Goal: Information Seeking & Learning: Learn about a topic

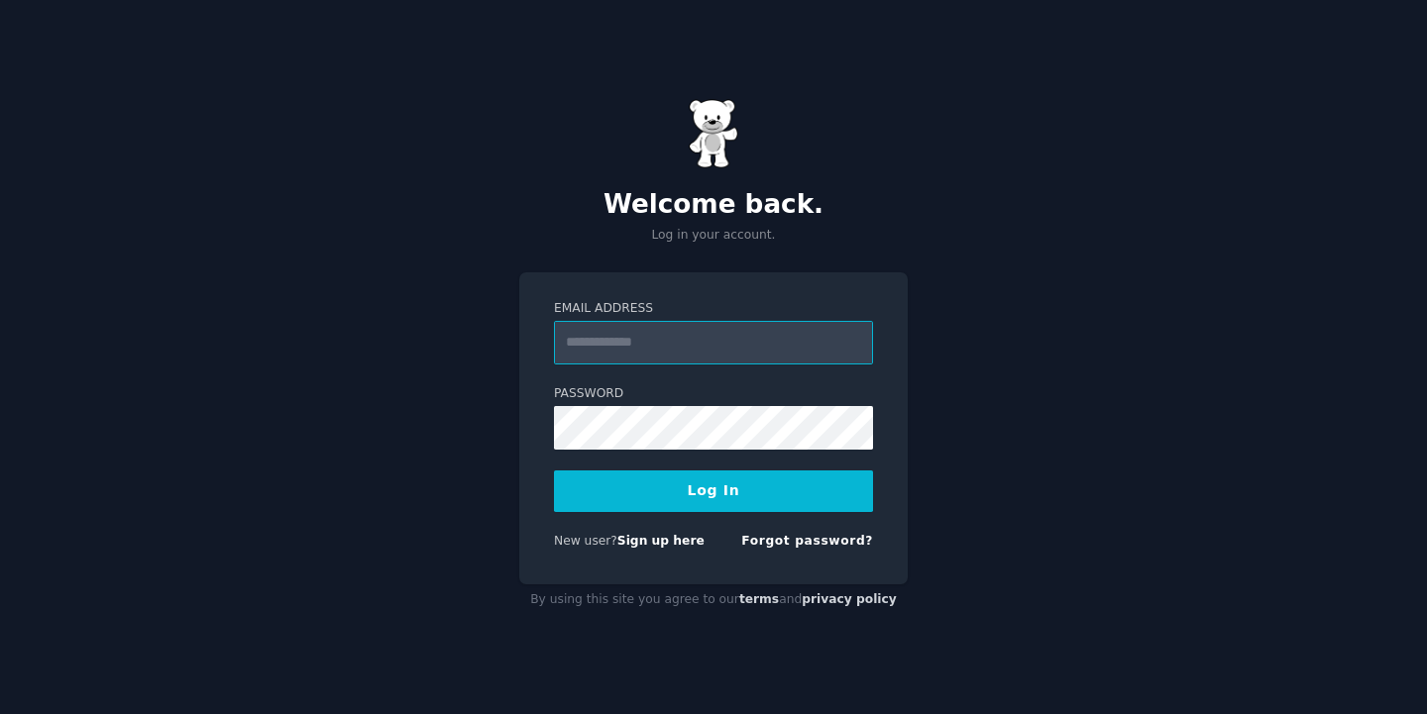
type input "**********"
click at [709, 491] on button "Log In" at bounding box center [713, 492] width 319 height 42
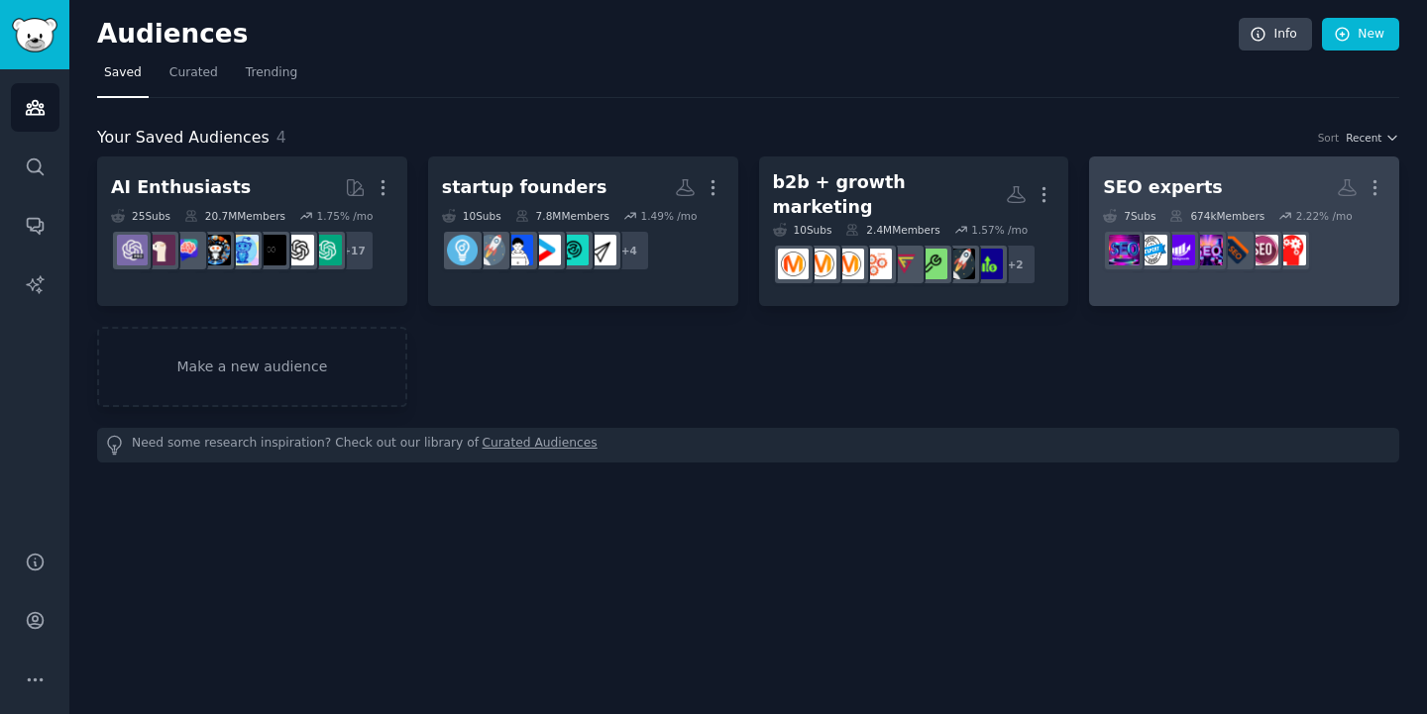
click at [1161, 171] on h2 "SEO experts More" at bounding box center [1244, 187] width 282 height 35
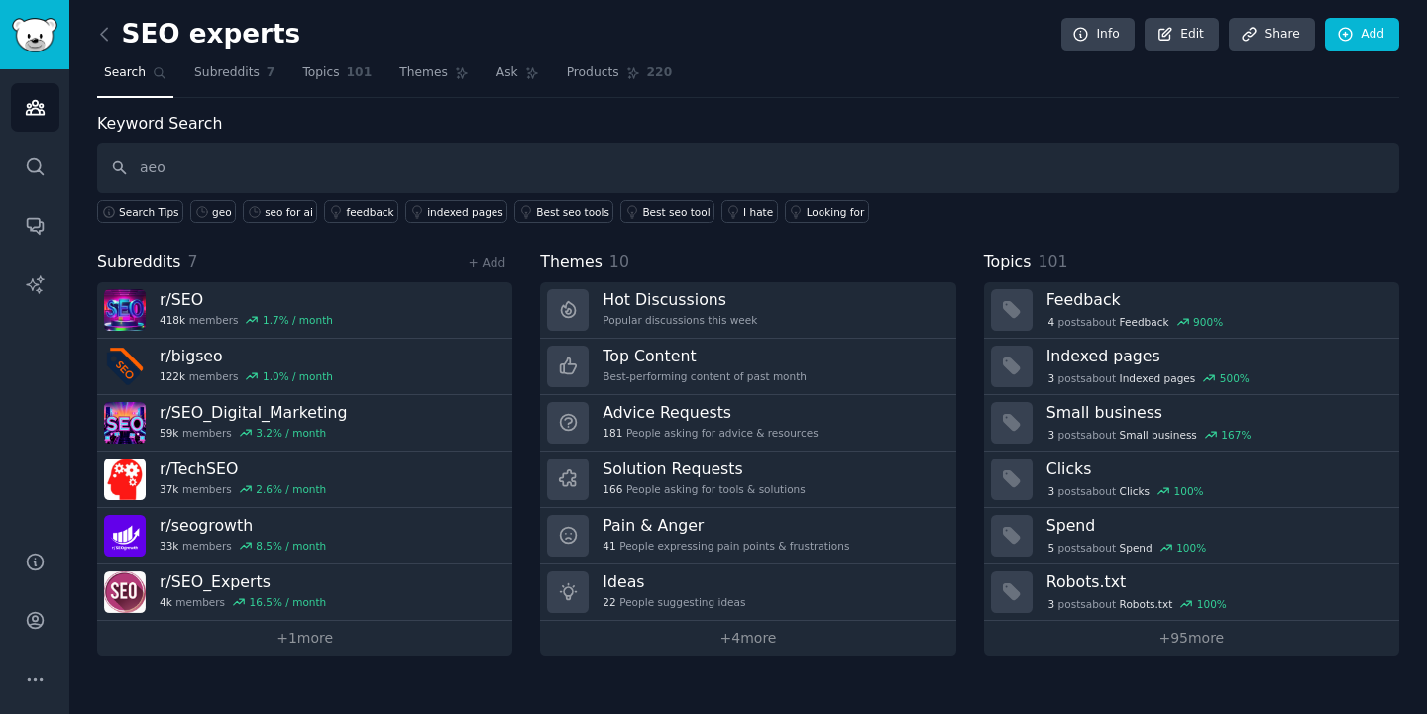
type input "aeo"
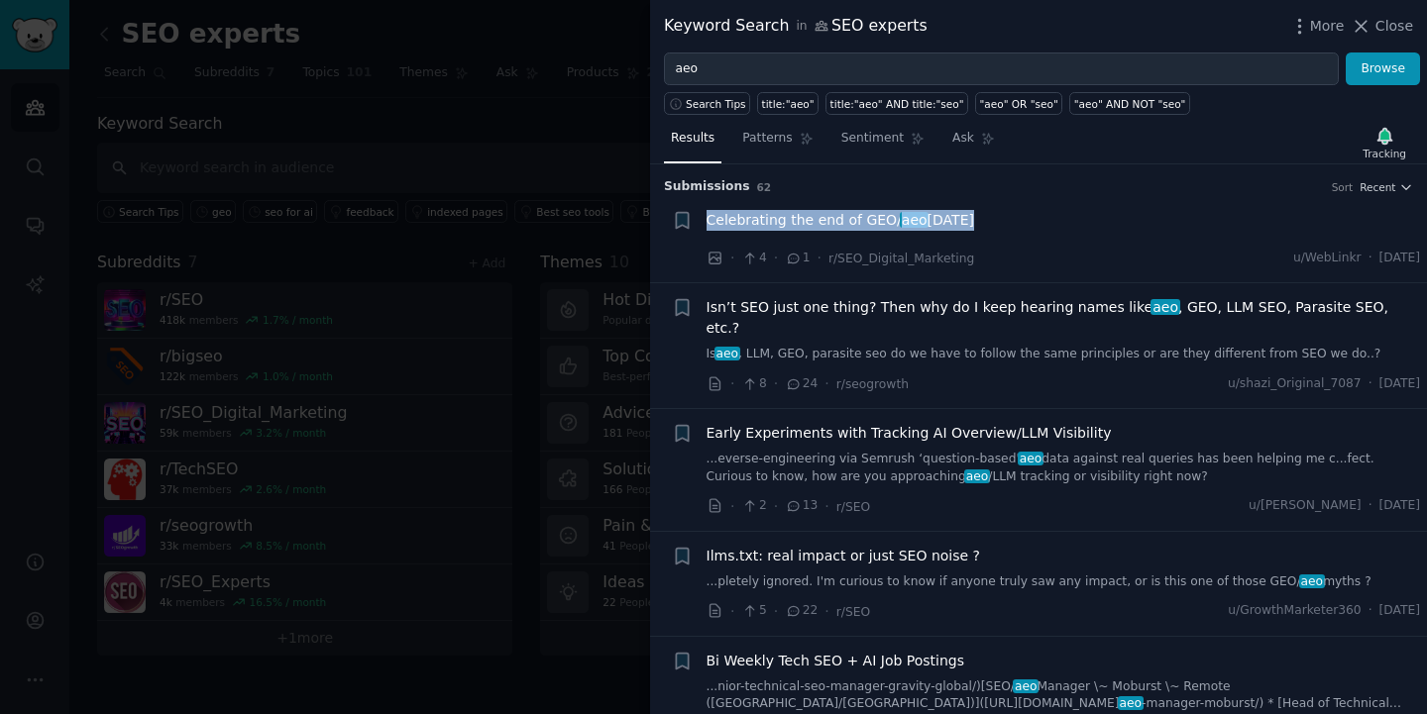
click at [1046, 236] on div "Celebrating the end of GEO/ aeo today" at bounding box center [1063, 224] width 714 height 28
click at [461, 135] on div at bounding box center [713, 357] width 1427 height 714
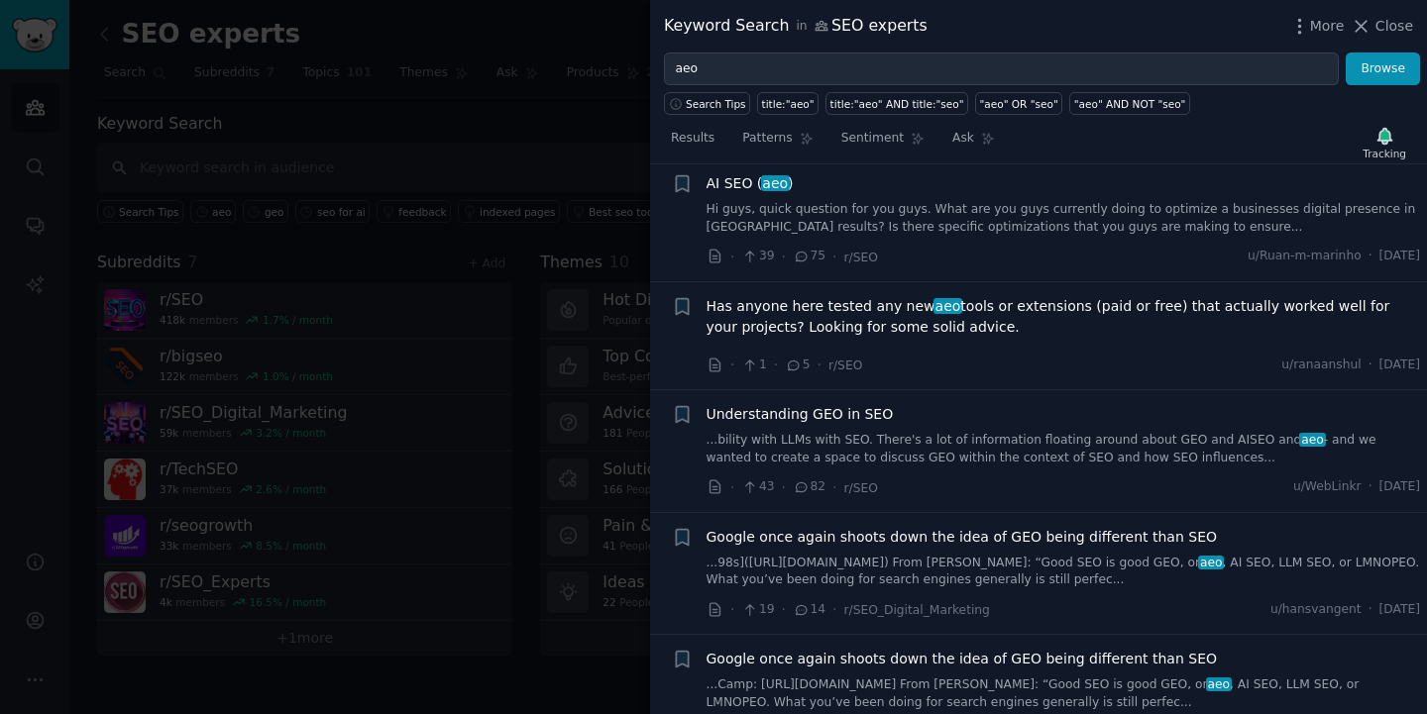
scroll to position [1097, 0]
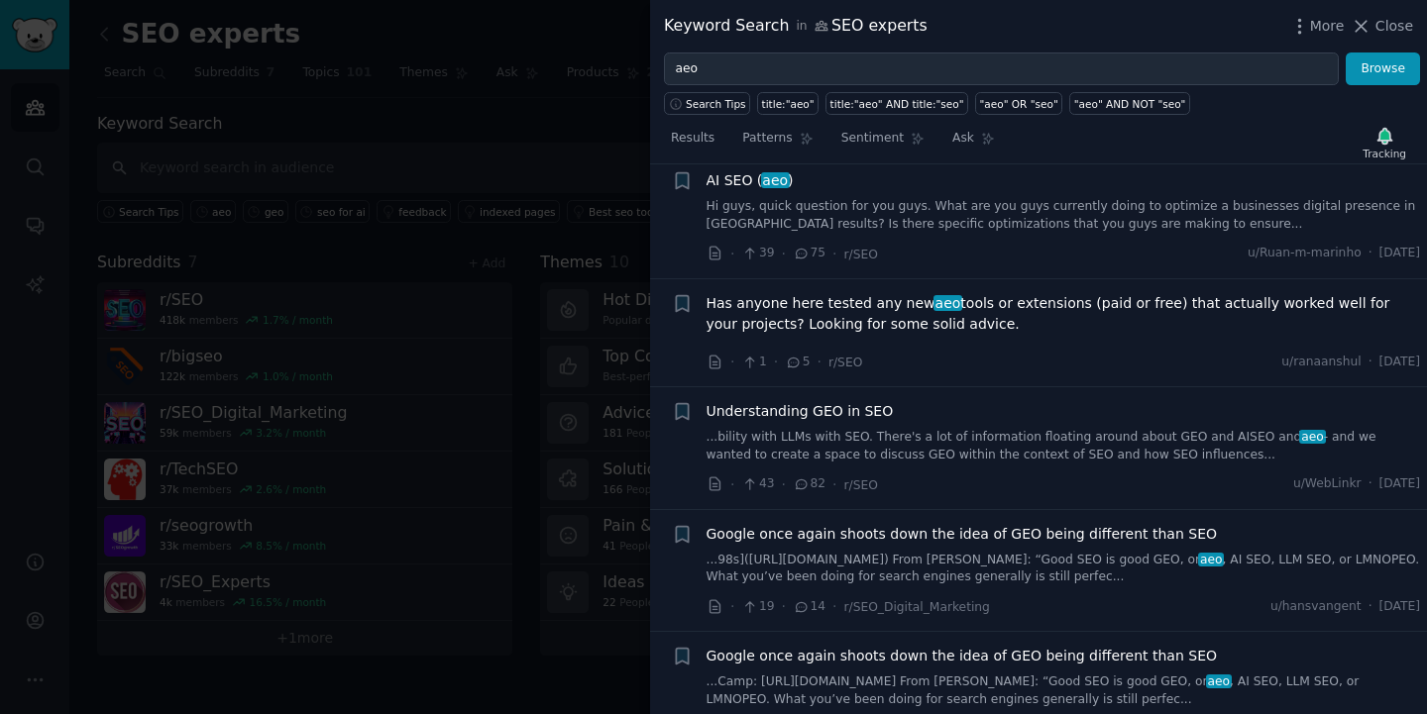
click at [983, 352] on div "· 1 · 5 · r/SEO u/ranaanshul · Wed 03/09/2025" at bounding box center [1063, 362] width 714 height 21
click at [841, 293] on span "Has anyone here tested any new aeo tools or extensions (paid or free) that actu…" at bounding box center [1063, 314] width 714 height 42
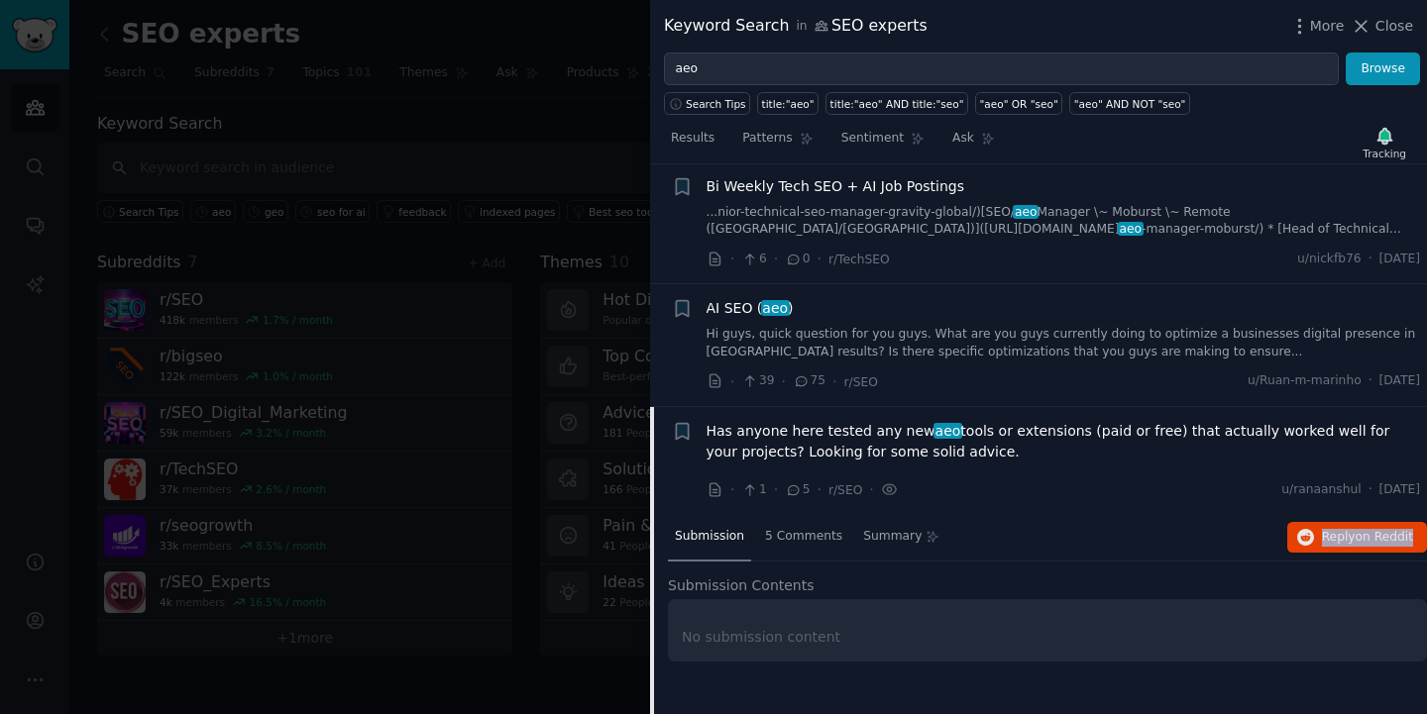
scroll to position [426, 0]
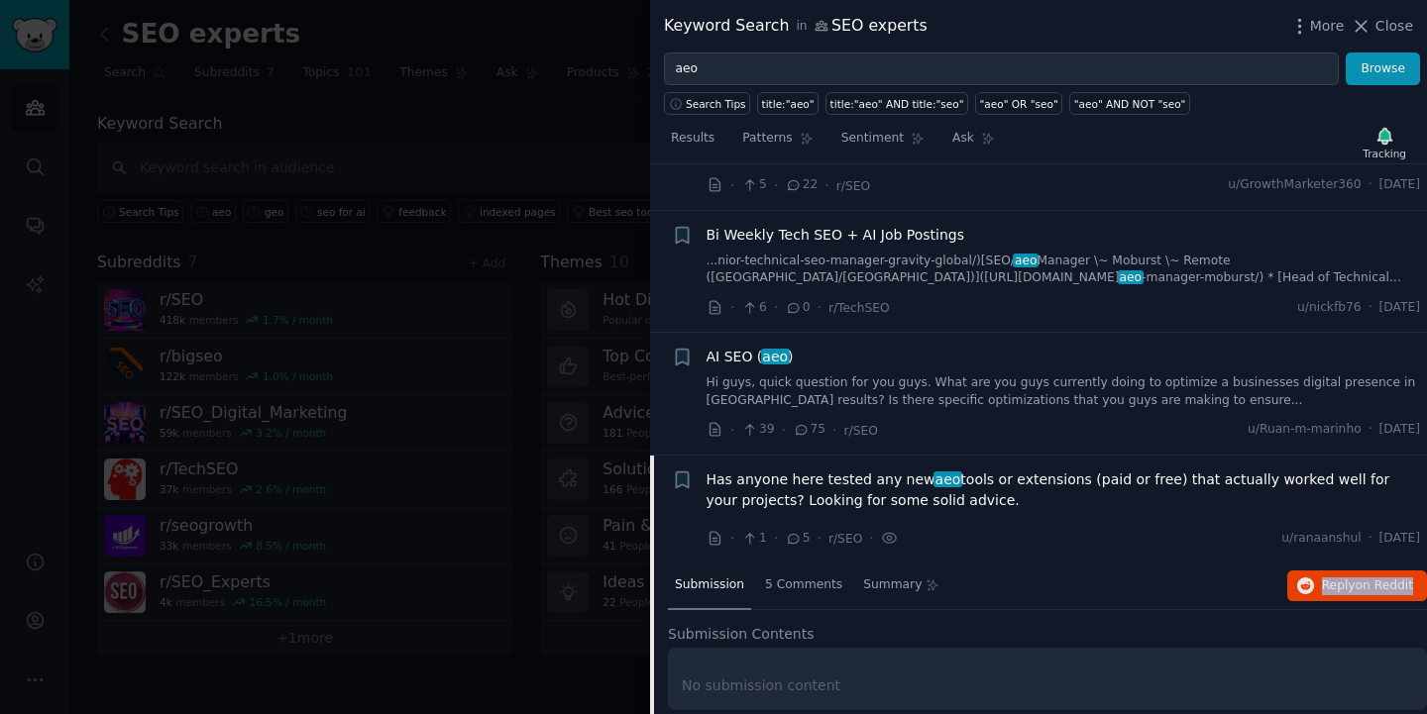
click at [902, 375] on link "Hi guys, quick question for you guys. What are you guys currently doing to opti…" at bounding box center [1063, 392] width 714 height 35
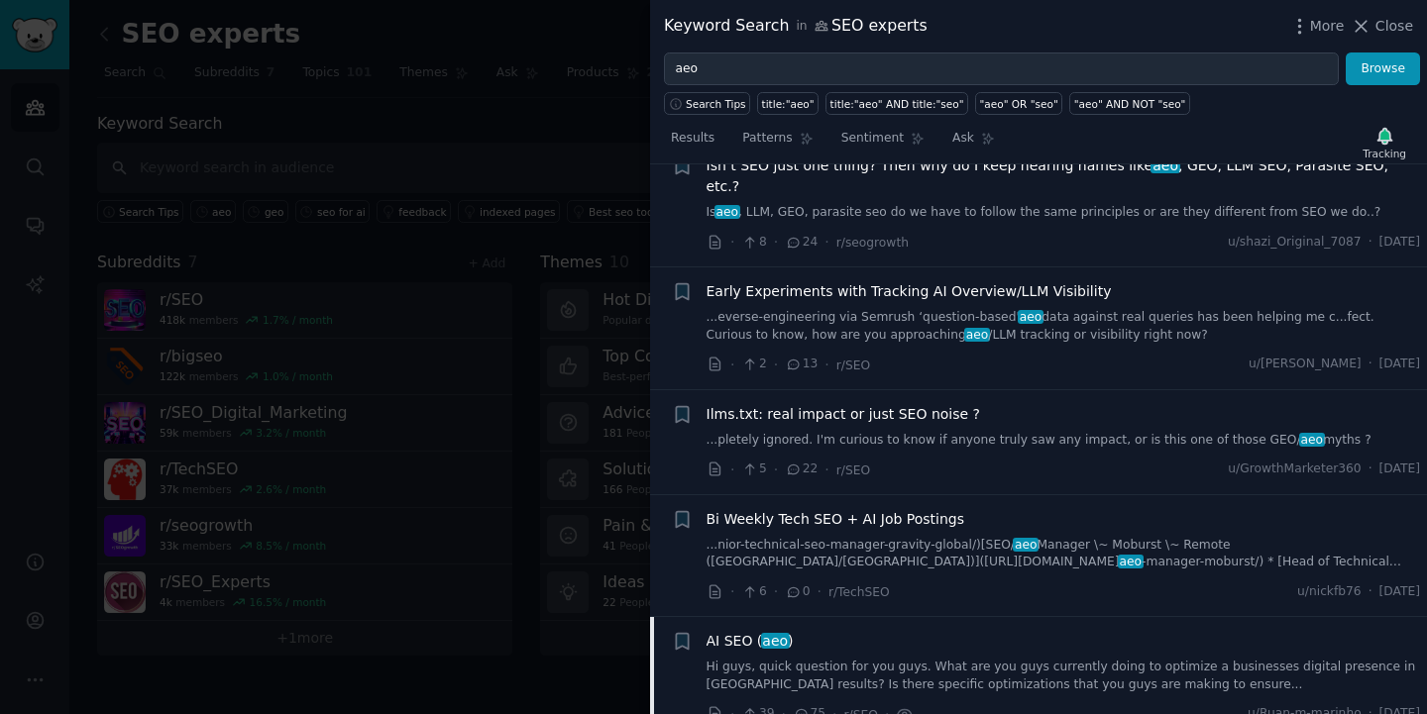
scroll to position [181, 0]
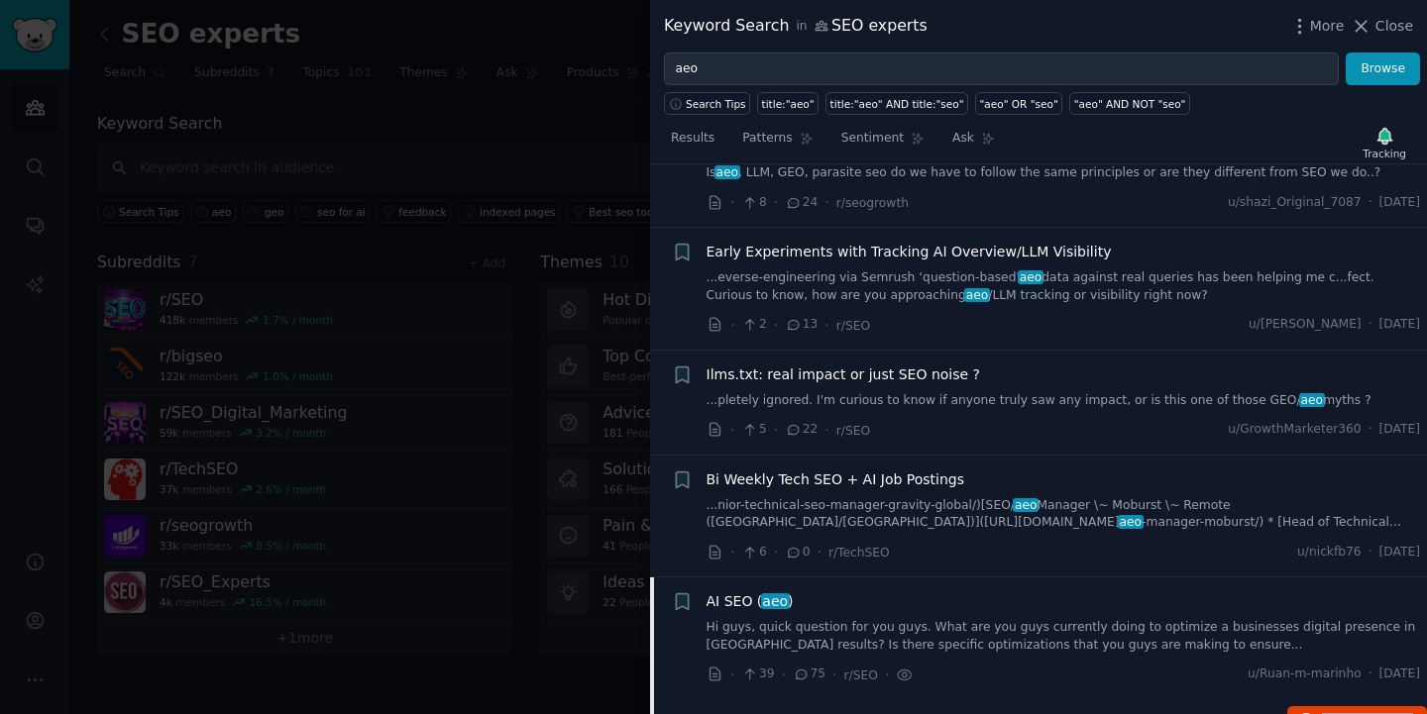
click at [1118, 242] on div "Early Experiments with Tracking AI Overview/LLM Visibility" at bounding box center [1063, 252] width 714 height 21
click at [1064, 270] on link "...everse-engineering via Semrush ‘question-based' aeo data against real querie…" at bounding box center [1063, 287] width 714 height 35
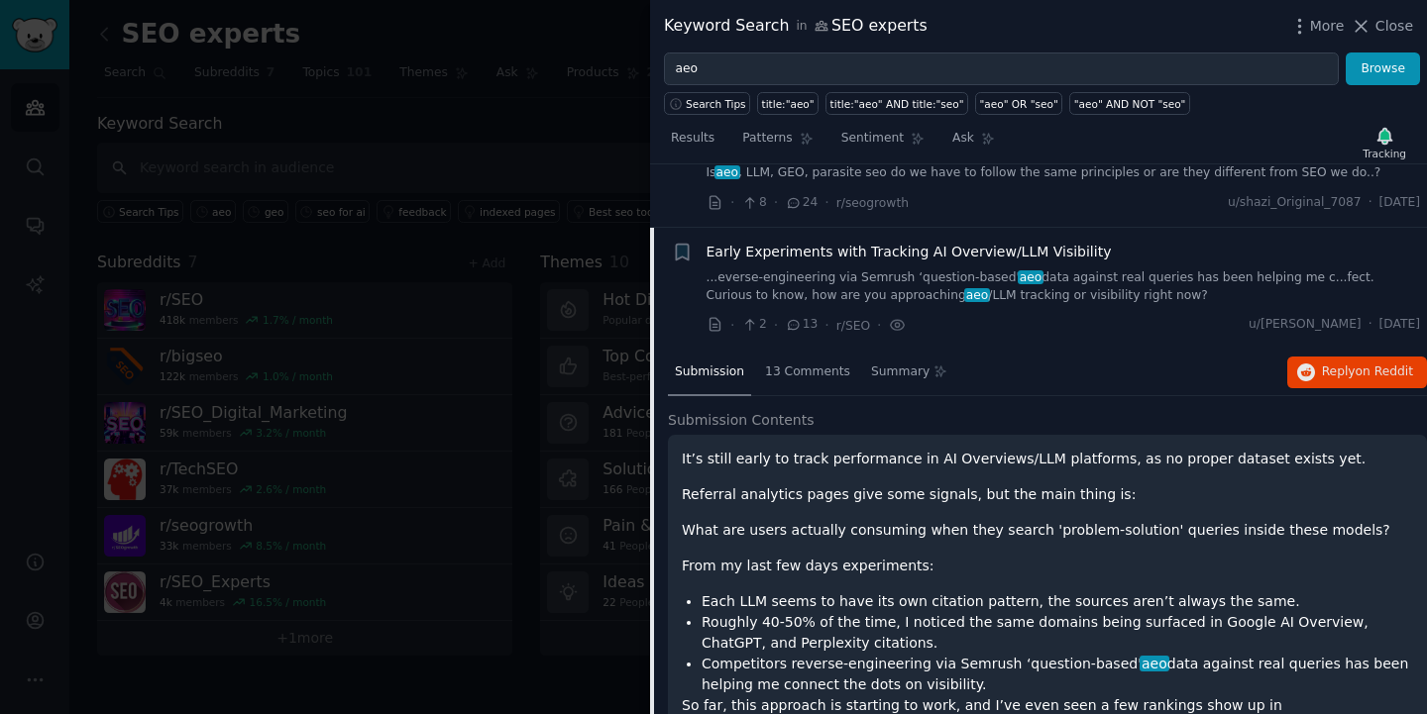
scroll to position [223, 0]
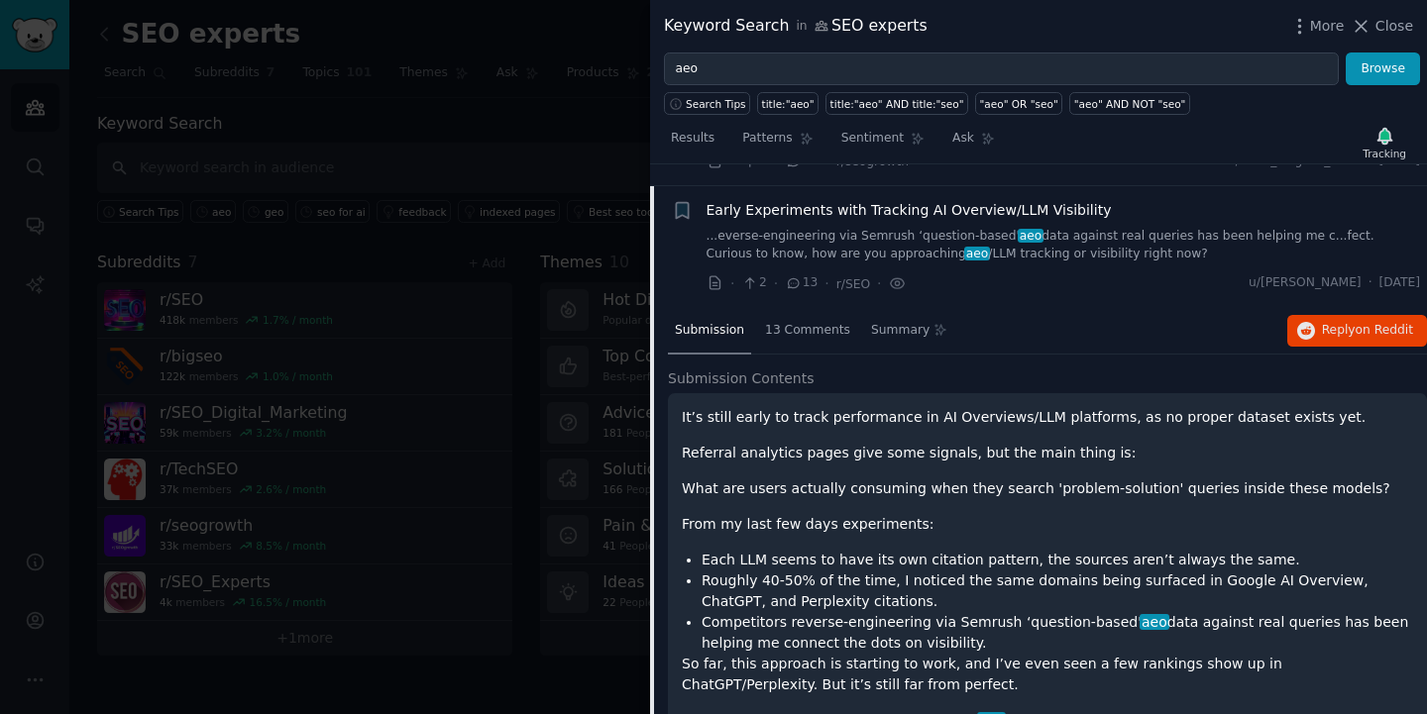
click at [1064, 273] on div "· 2 · 13 · r/SEO · u/seosavvy · Sat 13/09/2025" at bounding box center [1063, 283] width 714 height 21
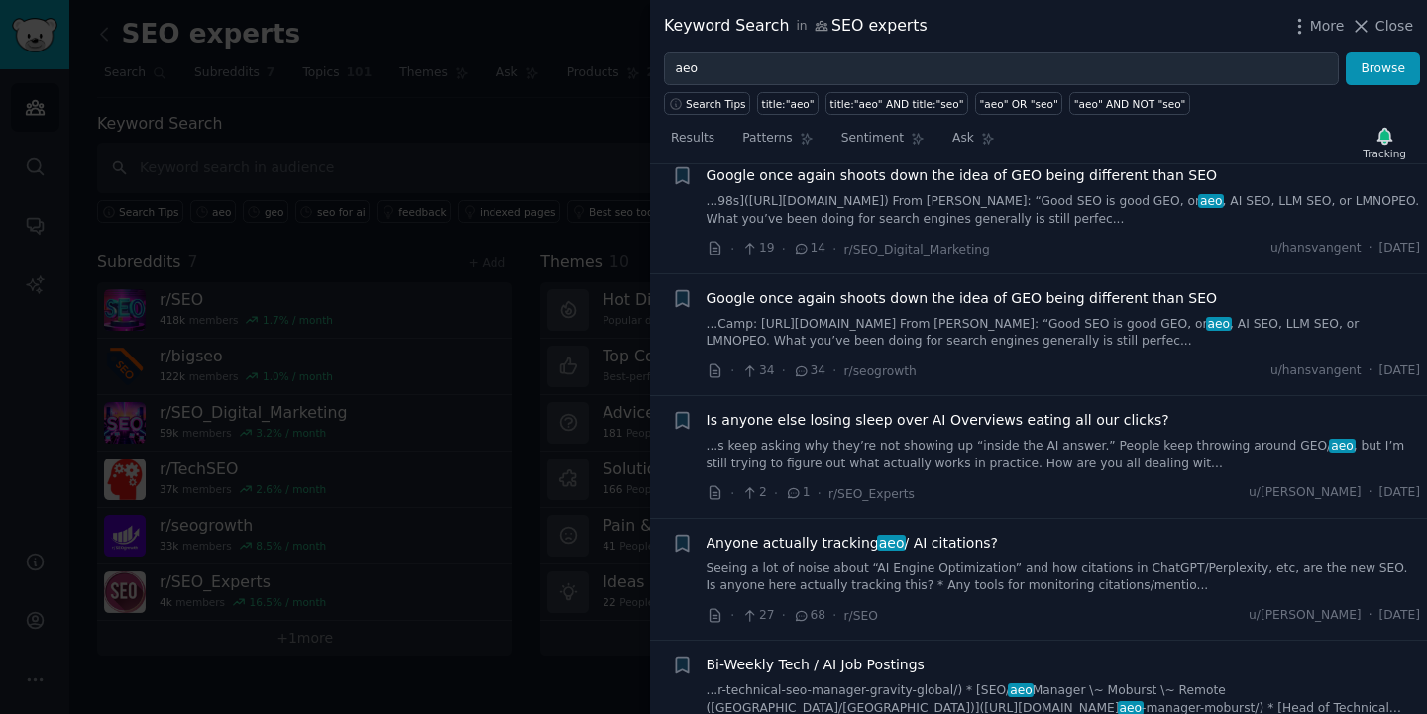
scroll to position [1375, 0]
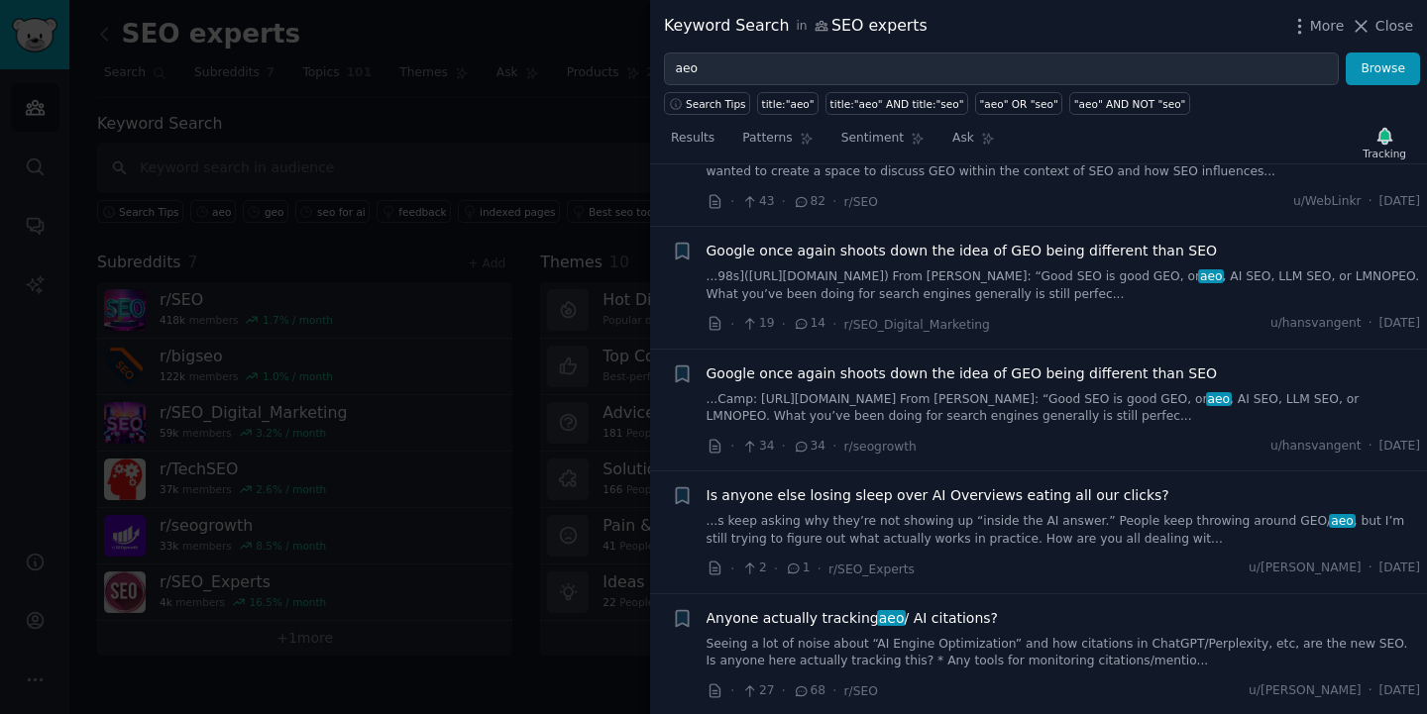
click at [1103, 241] on span "Google once again shoots down the idea of GEO being different than SEO" at bounding box center [961, 251] width 511 height 21
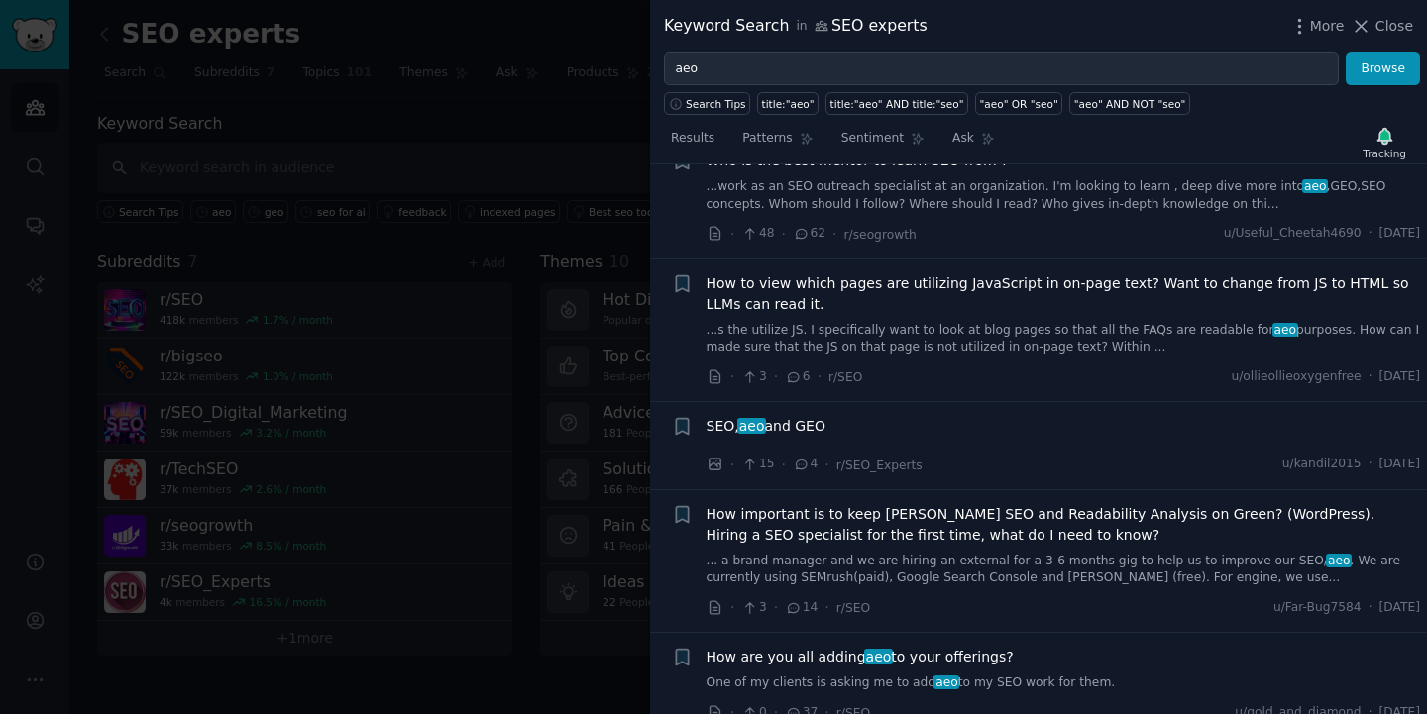
scroll to position [2011, 0]
